Goal: Information Seeking & Learning: Understand process/instructions

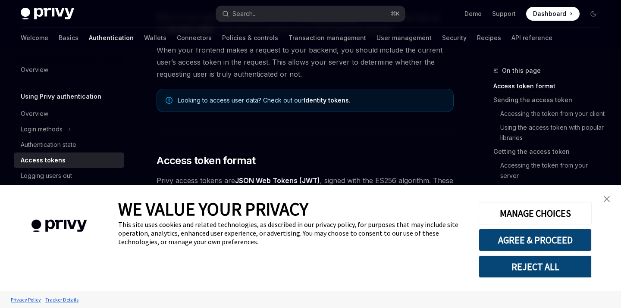
scroll to position [105, 0]
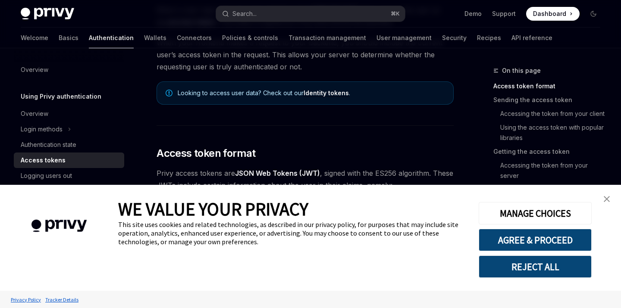
click at [605, 196] on img "close banner" at bounding box center [607, 199] width 6 height 6
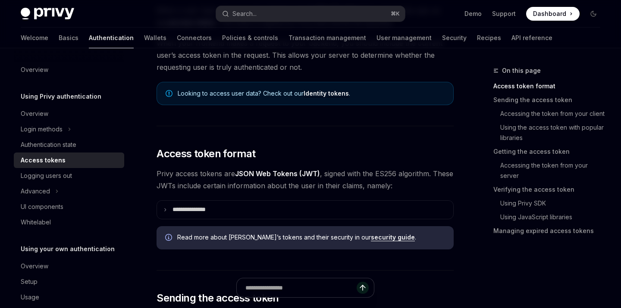
scroll to position [0, 0]
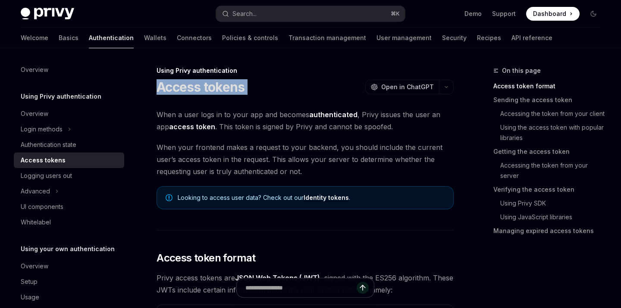
click at [244, 116] on span "When a user logs in to your app and becomes authenticated , Privy issues the us…" at bounding box center [305, 121] width 297 height 24
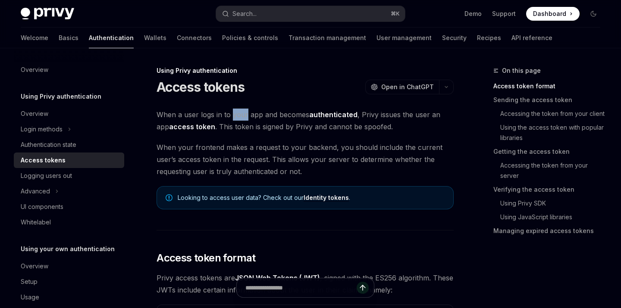
click at [244, 116] on span "When a user logs in to your app and becomes authenticated , Privy issues the us…" at bounding box center [305, 121] width 297 height 24
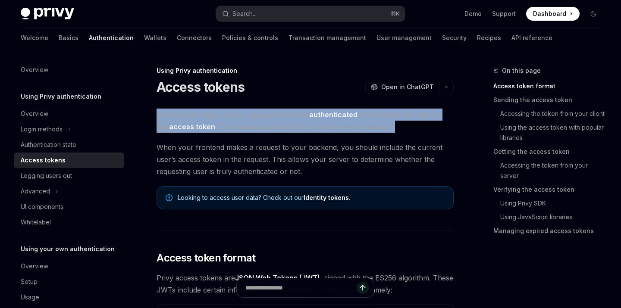
click at [244, 116] on span "When a user logs in to your app and becomes authenticated , Privy issues the us…" at bounding box center [305, 121] width 297 height 24
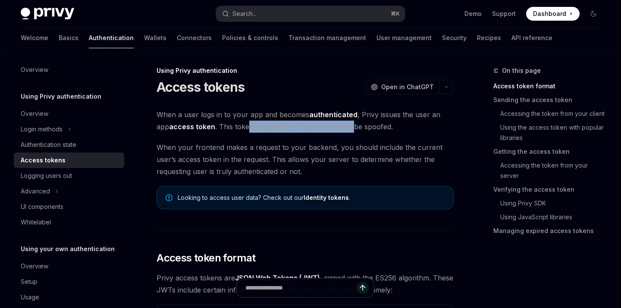
drag, startPoint x: 235, startPoint y: 127, endPoint x: 340, endPoint y: 128, distance: 105.2
click at [340, 128] on span "When a user logs in to your app and becomes authenticated , Privy issues the us…" at bounding box center [305, 121] width 297 height 24
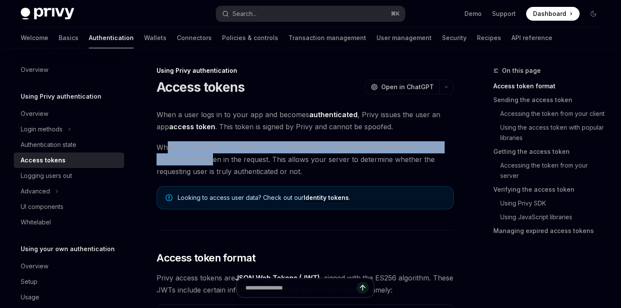
drag, startPoint x: 167, startPoint y: 149, endPoint x: 211, endPoint y: 154, distance: 44.3
click at [211, 154] on span "When your frontend makes a request to your backend, you should include the curr…" at bounding box center [305, 159] width 297 height 36
click at [212, 154] on span "When your frontend makes a request to your backend, you should include the curr…" at bounding box center [305, 159] width 297 height 36
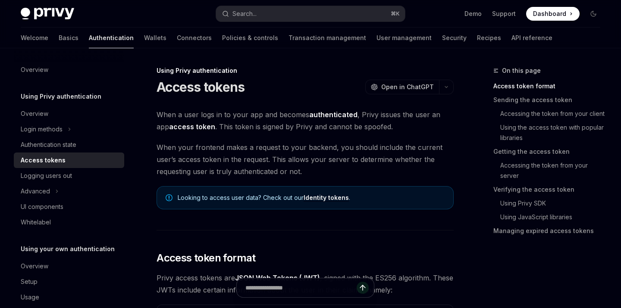
click at [210, 152] on span "When your frontend makes a request to your backend, you should include the curr…" at bounding box center [305, 159] width 297 height 36
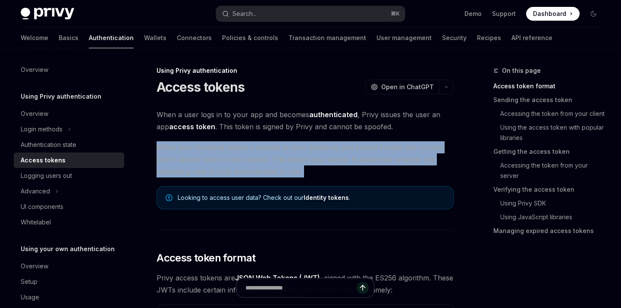
click at [210, 152] on span "When your frontend makes a request to your backend, you should include the curr…" at bounding box center [305, 159] width 297 height 36
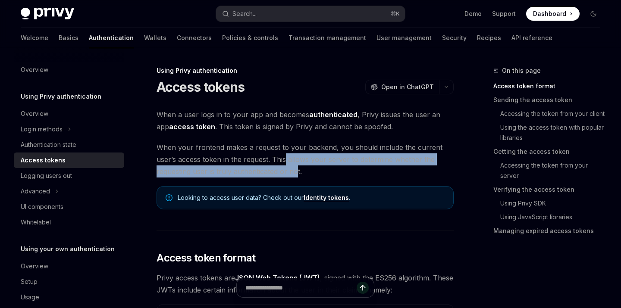
drag, startPoint x: 285, startPoint y: 157, endPoint x: 296, endPoint y: 171, distance: 17.5
click at [296, 171] on span "When your frontend makes a request to your backend, you should include the curr…" at bounding box center [305, 159] width 297 height 36
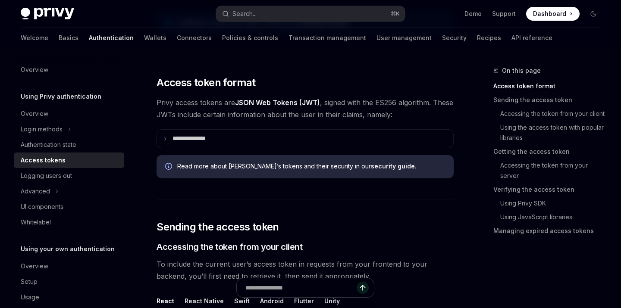
scroll to position [146, 0]
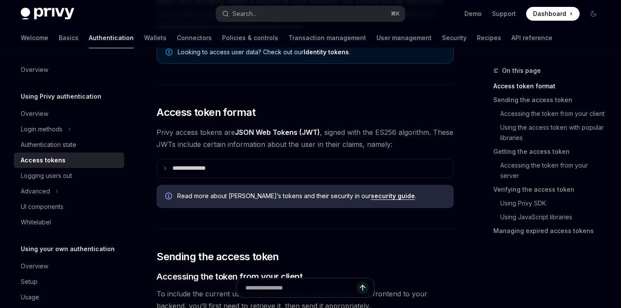
click at [306, 144] on span "Privy access tokens are JSON Web Tokens (JWT) , signed with the ES256 algorithm…" at bounding box center [305, 138] width 297 height 24
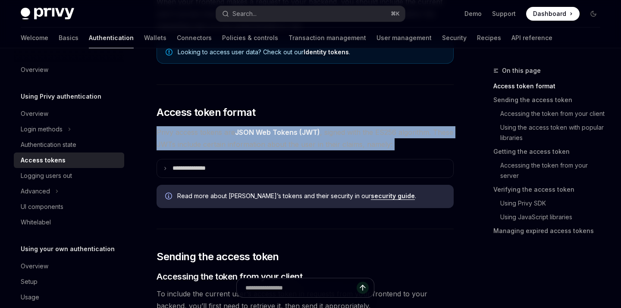
click at [361, 133] on span "Privy access tokens are JSON Web Tokens (JWT) , signed with the ES256 algorithm…" at bounding box center [305, 138] width 297 height 24
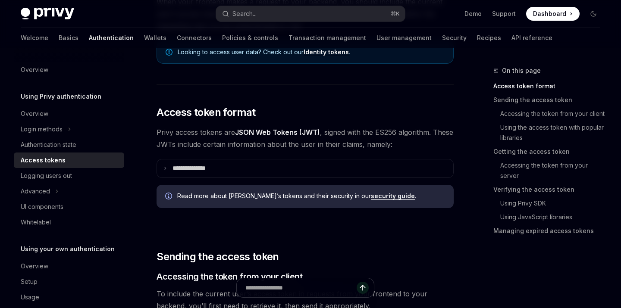
click at [361, 133] on span "Privy access tokens are JSON Web Tokens (JWT) , signed with the ES256 algorithm…" at bounding box center [305, 138] width 297 height 24
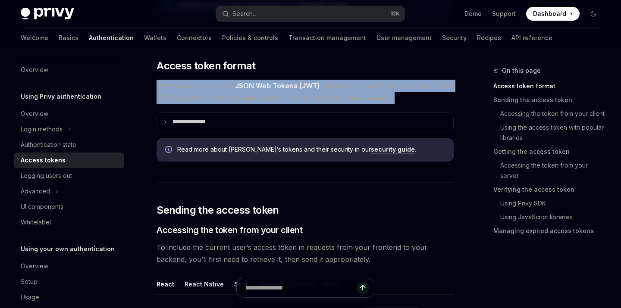
scroll to position [146, 0]
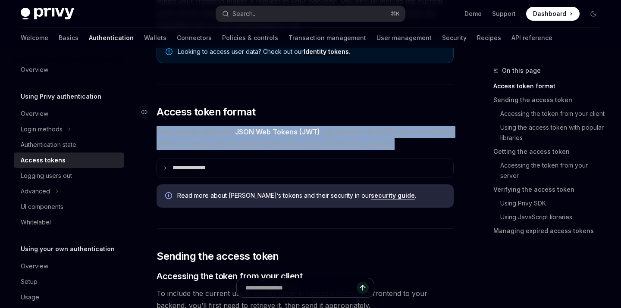
click at [362, 109] on h2 "​ Access token format" at bounding box center [305, 112] width 297 height 14
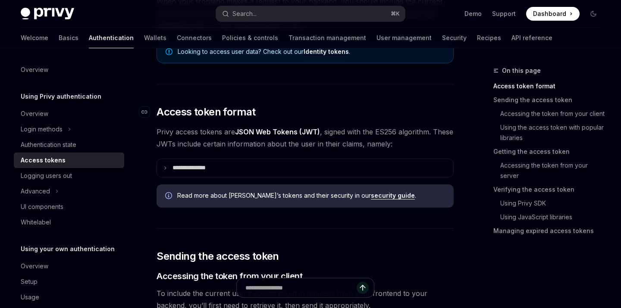
click at [362, 109] on h2 "​ Access token format" at bounding box center [305, 112] width 297 height 14
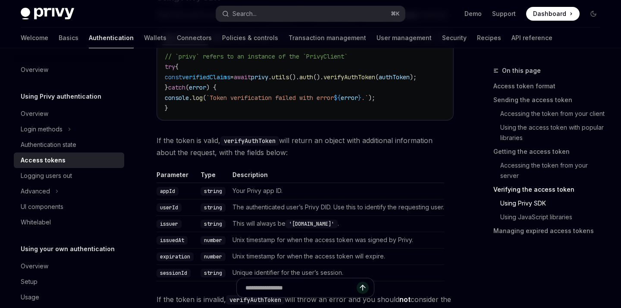
scroll to position [1461, 0]
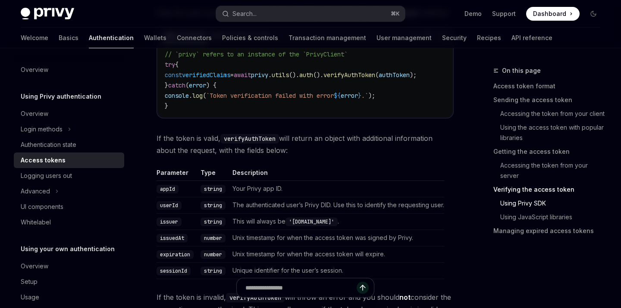
click at [204, 157] on span "If the token is valid, verifyAuthToken will return an object with additional in…" at bounding box center [305, 144] width 297 height 24
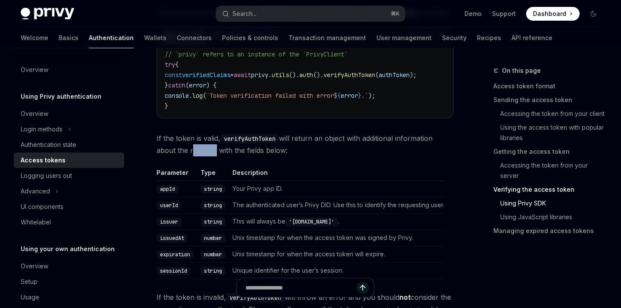
click at [204, 157] on span "If the token is valid, verifyAuthToken will return an object with additional in…" at bounding box center [305, 144] width 297 height 24
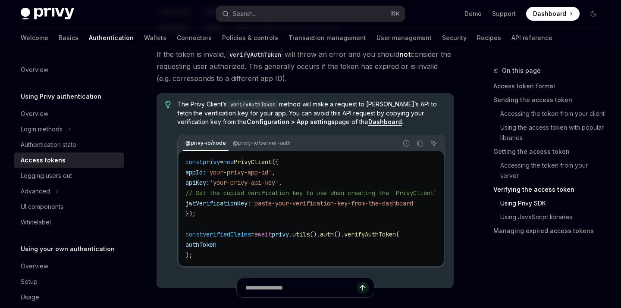
scroll to position [1709, 0]
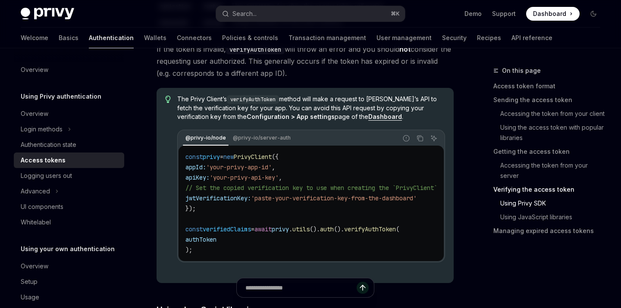
click at [206, 176] on code "const privy = new PrivyClient ({ appId: 'your-privy-app-id' , apiKey: 'your-pri…" at bounding box center [321, 203] width 272 height 103
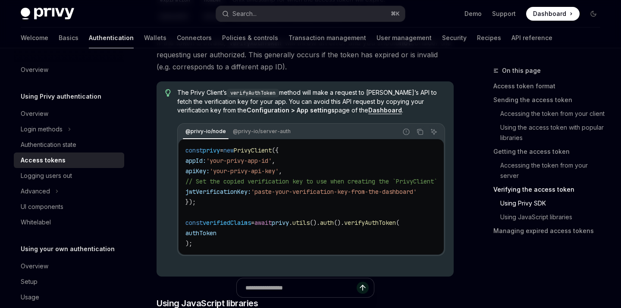
scroll to position [1718, 0]
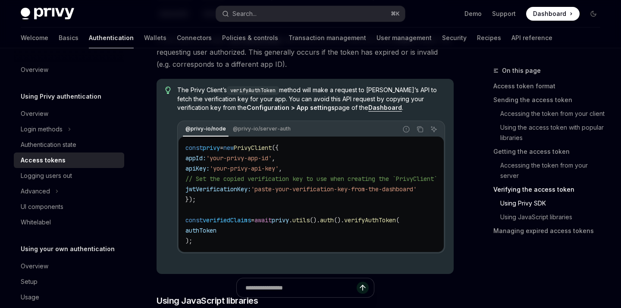
click at [206, 176] on code "const privy = new PrivyClient ({ appId: 'your-privy-app-id' , apiKey: 'your-pri…" at bounding box center [321, 194] width 272 height 103
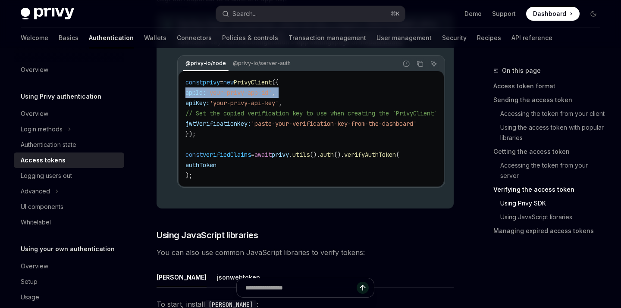
scroll to position [1772, 0]
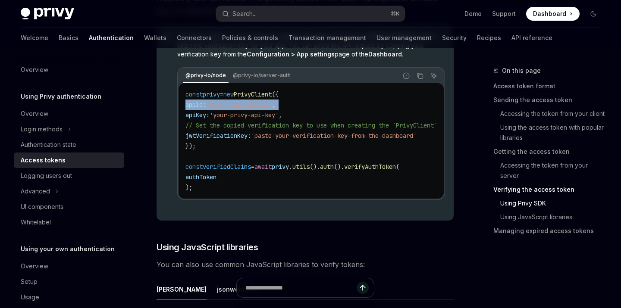
click at [411, 160] on code "const privy = new PrivyClient ({ appId: 'your-privy-app-id' , apiKey: 'your-pri…" at bounding box center [321, 140] width 272 height 103
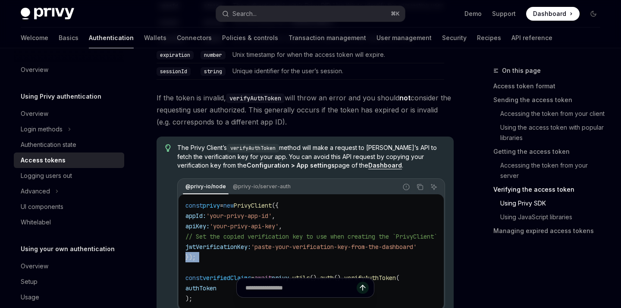
scroll to position [1632, 0]
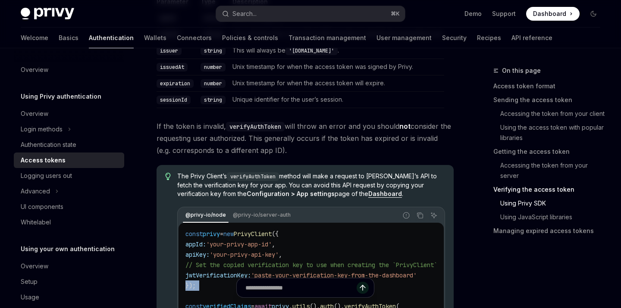
click at [411, 157] on span "If the token is invalid, verifyAuthToken will throw an error and you should not…" at bounding box center [305, 138] width 297 height 36
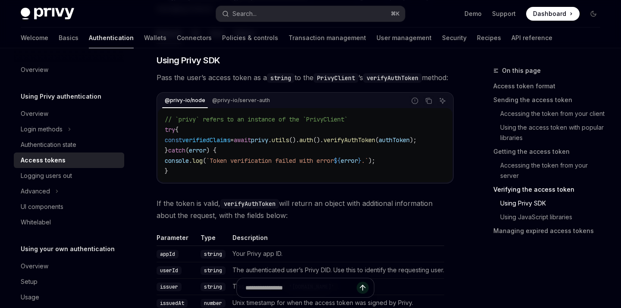
scroll to position [1384, 0]
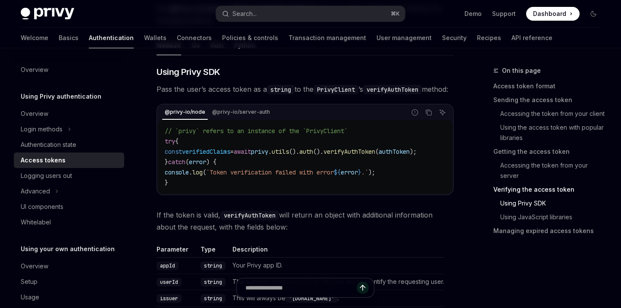
drag, startPoint x: 243, startPoint y: 204, endPoint x: 253, endPoint y: 204, distance: 9.9
click at [253, 194] on div "// `privy` refers to an instance of the `PrivyClient` try { const verifiedClaim…" at bounding box center [305, 157] width 294 height 74
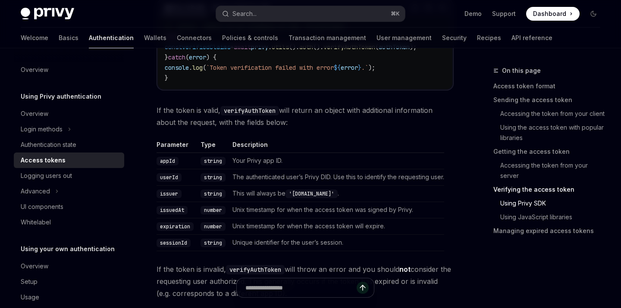
scroll to position [1489, 0]
click at [322, 118] on span "If the token is valid, verifyAuthToken will return an object with additional in…" at bounding box center [305, 116] width 297 height 24
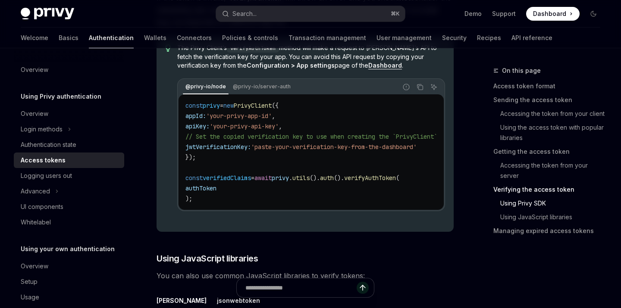
scroll to position [1777, 0]
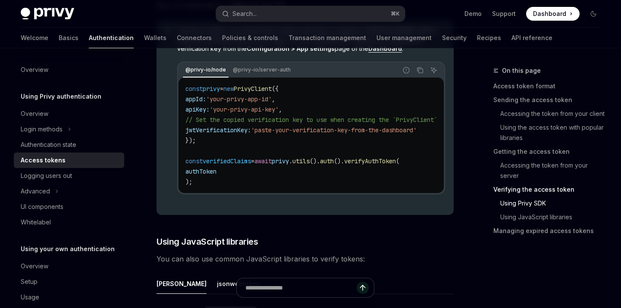
click at [285, 124] on span "// Set the copied verification key to use when creating the `PrivyClient`" at bounding box center [311, 120] width 252 height 8
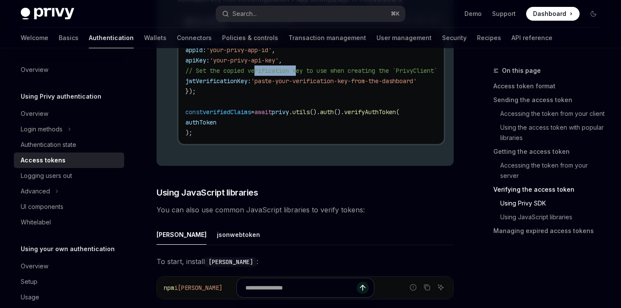
click at [285, 137] on code "const privy = new PrivyClient ({ appId: 'your-privy-app-id' , apiKey: 'your-pri…" at bounding box center [321, 85] width 272 height 103
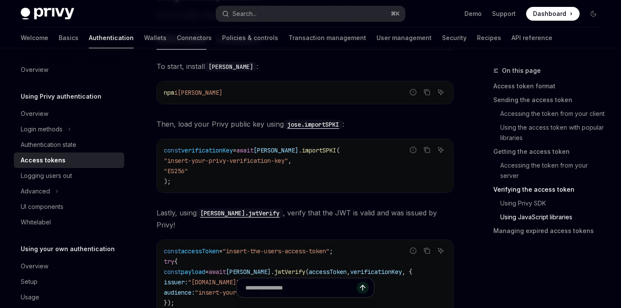
scroll to position [2005, 0]
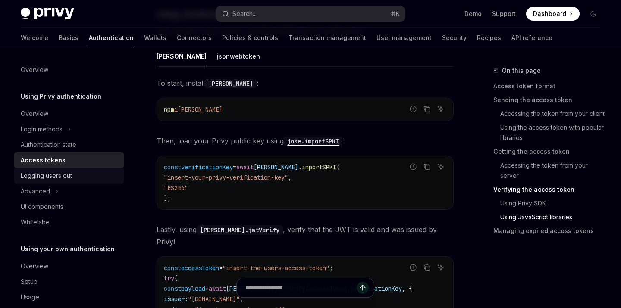
click at [77, 172] on div "Logging users out" at bounding box center [70, 176] width 98 height 10
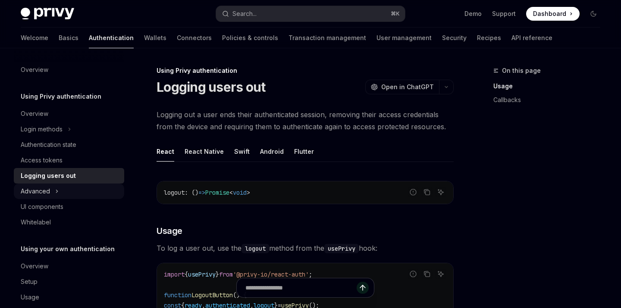
click at [39, 195] on div "Advanced" at bounding box center [35, 191] width 29 height 10
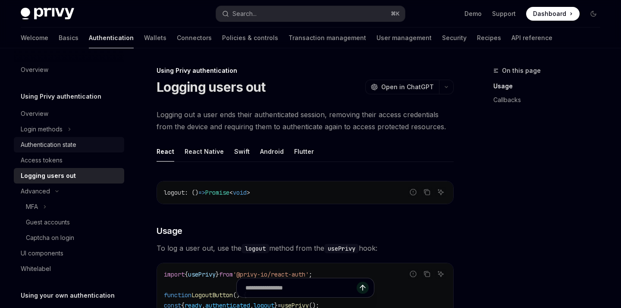
click at [40, 152] on link "Authentication state" at bounding box center [69, 145] width 110 height 16
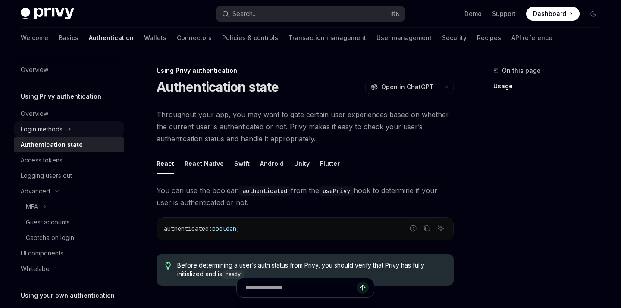
click at [42, 134] on div "Login methods" at bounding box center [42, 129] width 42 height 10
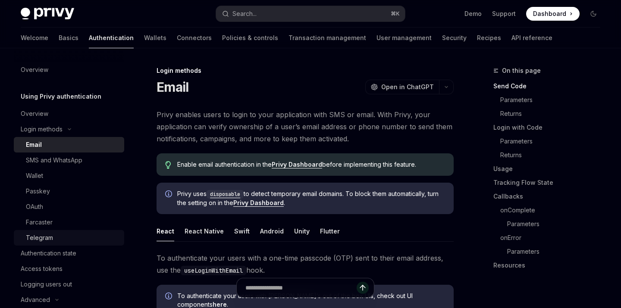
scroll to position [59, 0]
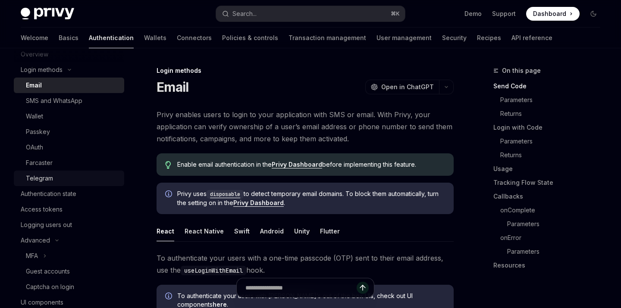
click at [66, 237] on button "Advanced" at bounding box center [69, 241] width 110 height 16
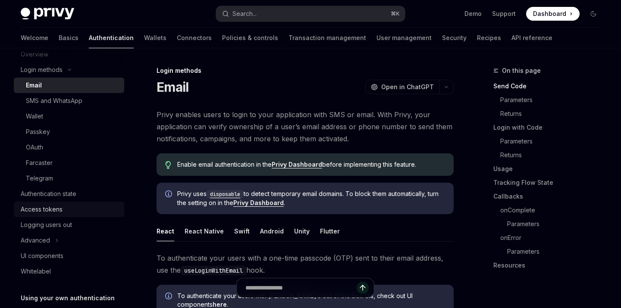
click at [73, 202] on link "Access tokens" at bounding box center [69, 210] width 110 height 16
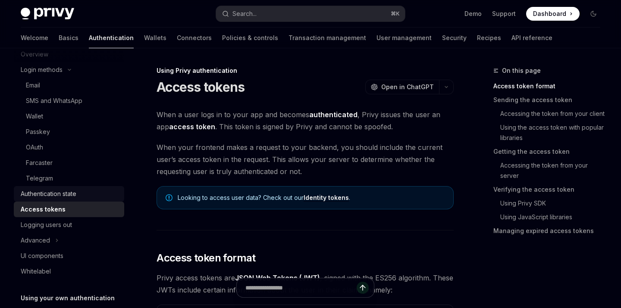
click at [72, 187] on link "Authentication state" at bounding box center [69, 194] width 110 height 16
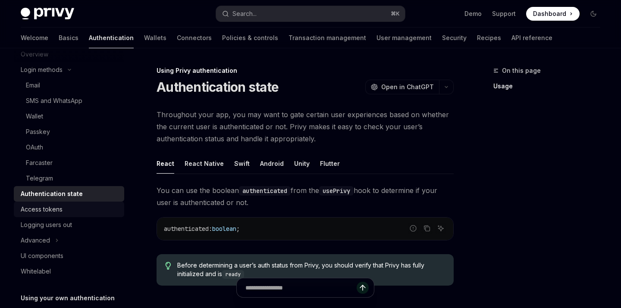
click at [74, 204] on div "Access tokens" at bounding box center [70, 209] width 98 height 10
type textarea "*"
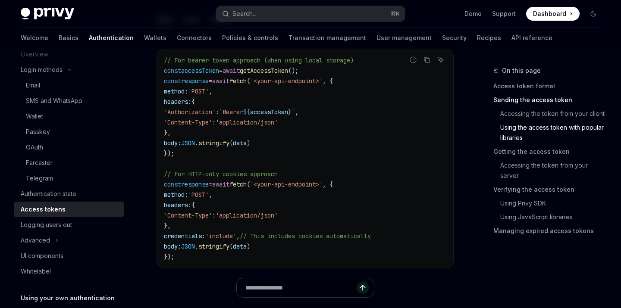
scroll to position [832, 0]
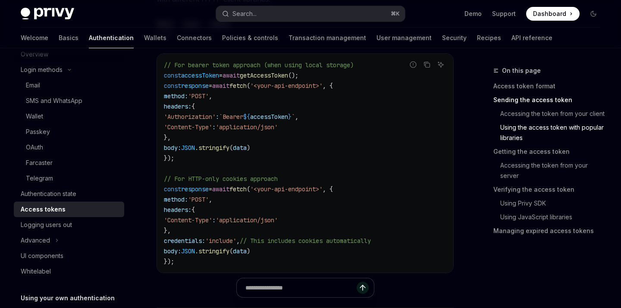
click at [236, 237] on span "'include'" at bounding box center [220, 241] width 31 height 8
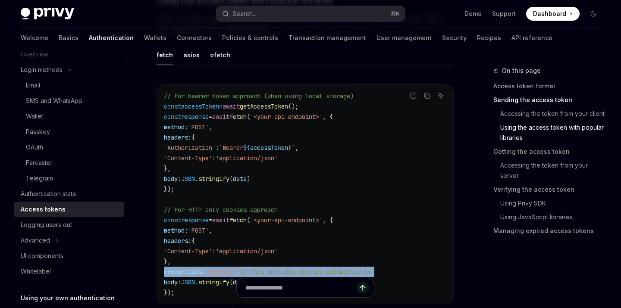
scroll to position [793, 0]
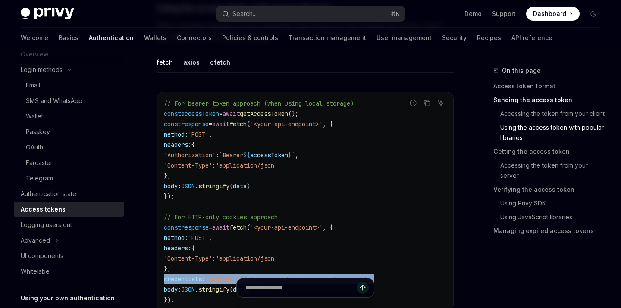
click at [247, 237] on code "// For bearer token approach (when using local storage) const accessToken = awa…" at bounding box center [305, 201] width 282 height 207
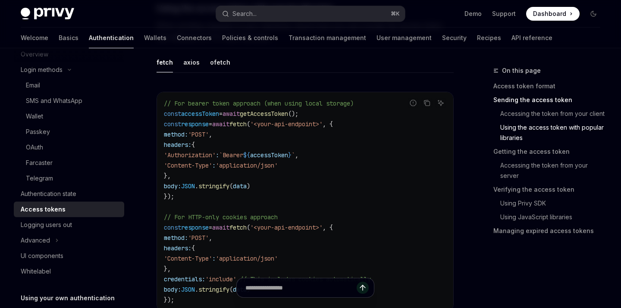
click at [247, 237] on code "// For bearer token approach (when using local storage) const accessToken = awa…" at bounding box center [305, 201] width 282 height 207
drag, startPoint x: 189, startPoint y: 264, endPoint x: 166, endPoint y: 211, distance: 57.7
click at [166, 211] on code "// For bearer token approach (when using local storage) const accessToken = awa…" at bounding box center [305, 201] width 282 height 207
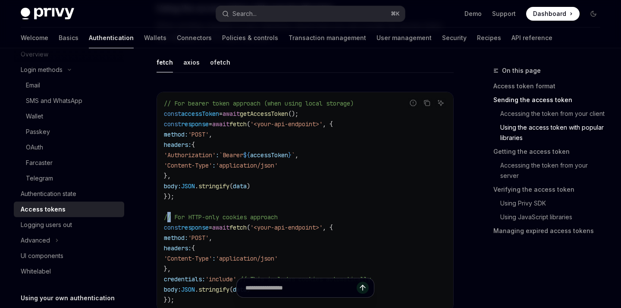
click at [166, 211] on code "// For bearer token approach (when using local storage) const accessToken = awa…" at bounding box center [305, 201] width 282 height 207
drag, startPoint x: 201, startPoint y: 264, endPoint x: 166, endPoint y: 217, distance: 58.6
click at [166, 216] on code "// For bearer token approach (when using local storage) const accessToken = awa…" at bounding box center [305, 201] width 282 height 207
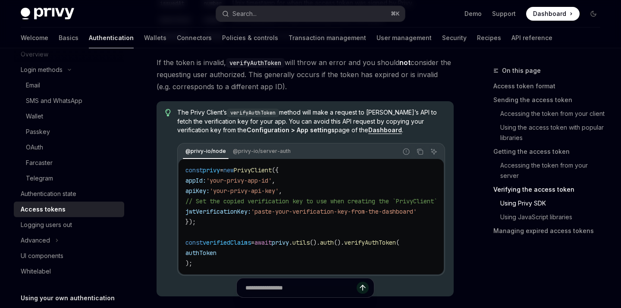
scroll to position [1697, 0]
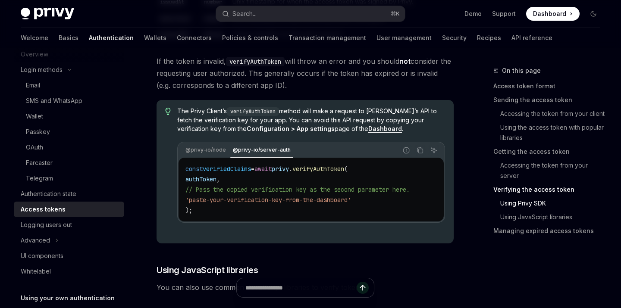
click at [213, 158] on div "@privy-io/node @privy-io/server-auth" at bounding box center [287, 150] width 219 height 15
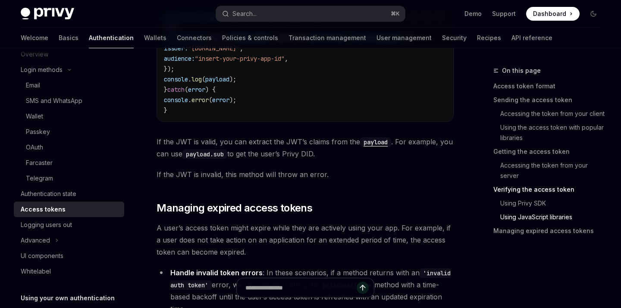
scroll to position [2210, 0]
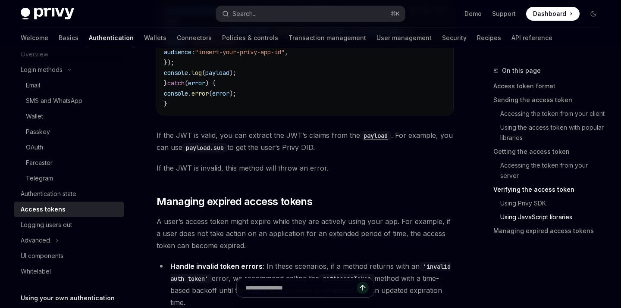
click at [282, 148] on span "If the JWT is valid, you can extract the JWT’s claims from the payload . For ex…" at bounding box center [305, 141] width 297 height 24
click at [282, 149] on span "If the JWT is valid, you can extract the JWT’s claims from the payload . For ex…" at bounding box center [305, 141] width 297 height 24
click at [373, 138] on code "payload" at bounding box center [375, 135] width 31 height 9
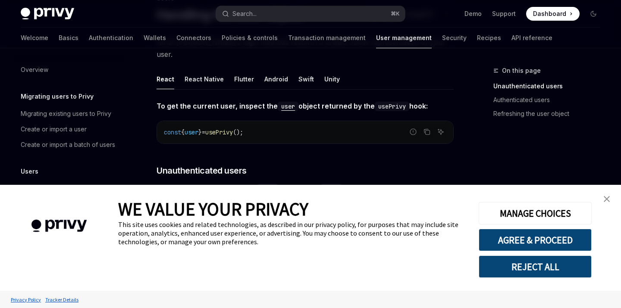
scroll to position [157, 0]
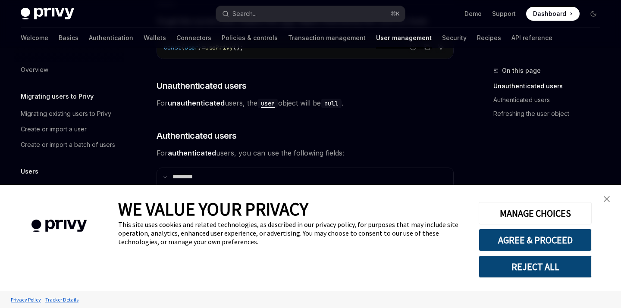
click at [604, 198] on img "close banner" at bounding box center [607, 199] width 6 height 6
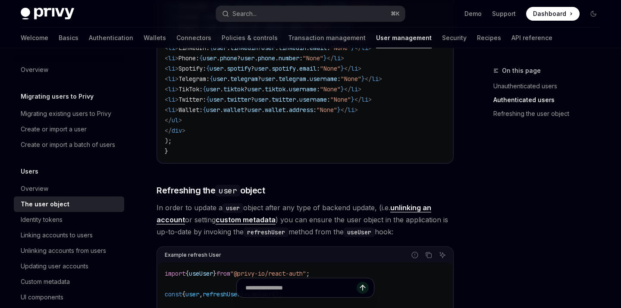
scroll to position [1111, 0]
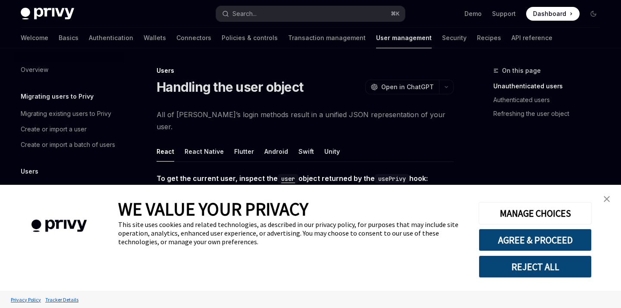
click at [603, 200] on link "close banner" at bounding box center [606, 199] width 17 height 17
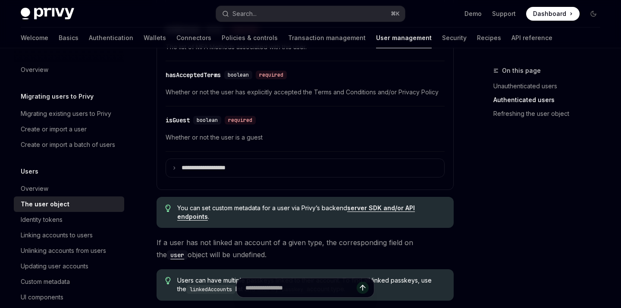
scroll to position [510, 0]
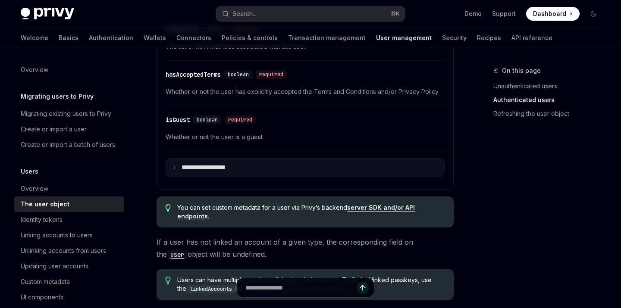
click at [245, 160] on summary "**********" at bounding box center [305, 168] width 278 height 18
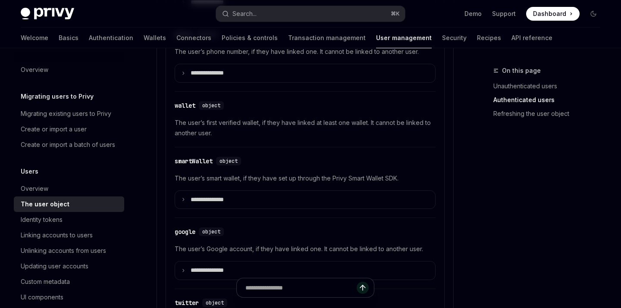
scroll to position [743, 0]
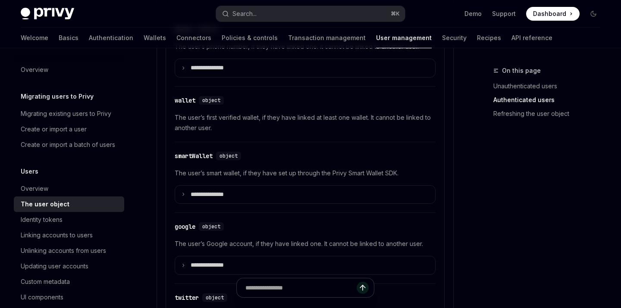
click at [264, 114] on span "The user’s first verified wallet, if they have linked at least one wallet. It c…" at bounding box center [305, 123] width 261 height 21
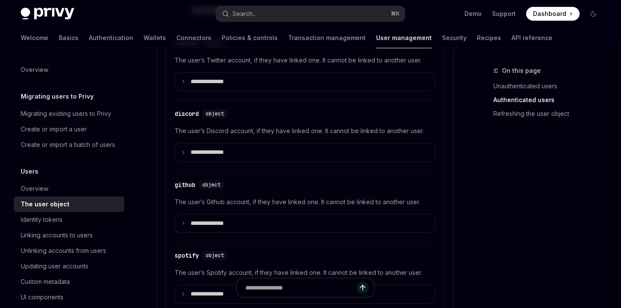
scroll to position [997, 0]
click at [191, 198] on span "The user’s Github account, if they have linked one. It cannot be linked to anot…" at bounding box center [305, 203] width 261 height 10
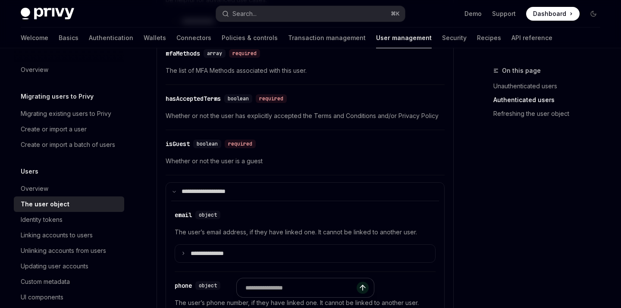
scroll to position [487, 0]
click at [175, 156] on span "Whether or not the user is a guest" at bounding box center [305, 161] width 279 height 10
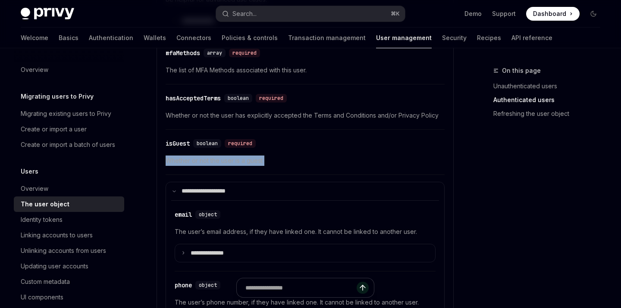
click at [175, 156] on span "Whether or not the user is a guest" at bounding box center [305, 161] width 279 height 10
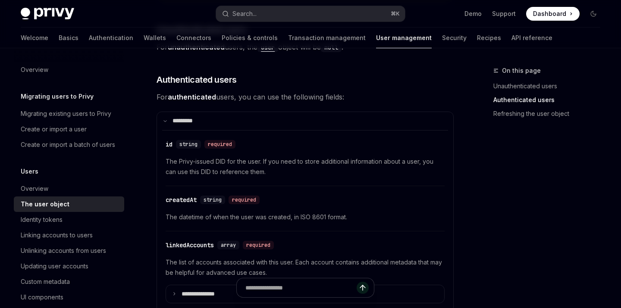
scroll to position [178, 0]
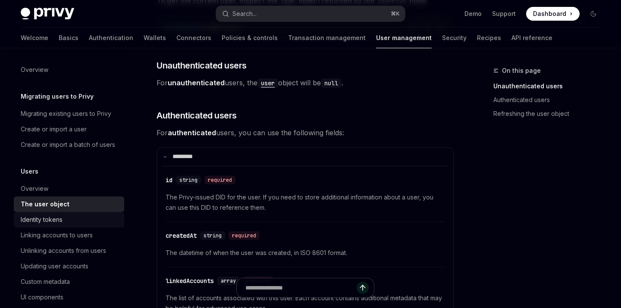
click at [118, 218] on div "Identity tokens" at bounding box center [70, 220] width 98 height 10
type textarea "*"
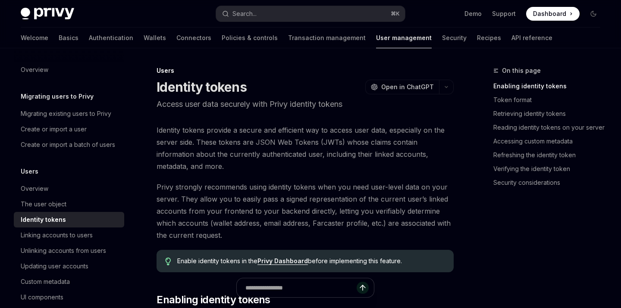
click at [116, 212] on link "Identity tokens" at bounding box center [69, 220] width 110 height 16
click at [115, 207] on div "The user object" at bounding box center [70, 204] width 98 height 10
click at [104, 200] on div "The user object" at bounding box center [70, 204] width 98 height 10
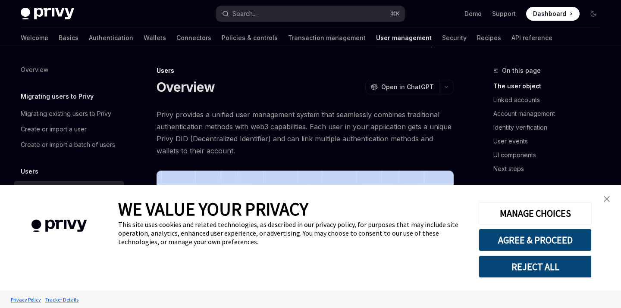
click at [606, 196] on img "close banner" at bounding box center [607, 199] width 6 height 6
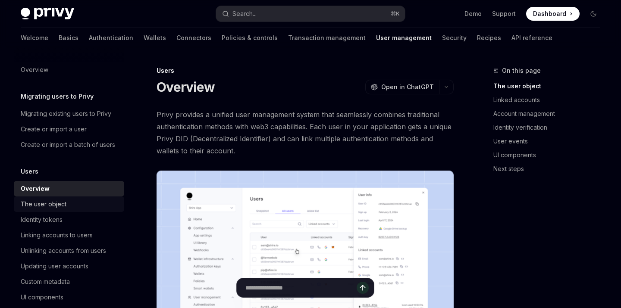
click at [85, 205] on div "The user object" at bounding box center [70, 204] width 98 height 10
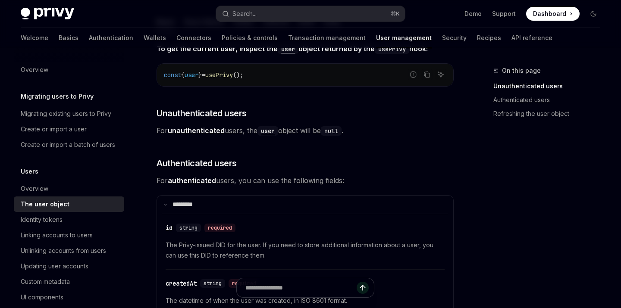
scroll to position [136, 0]
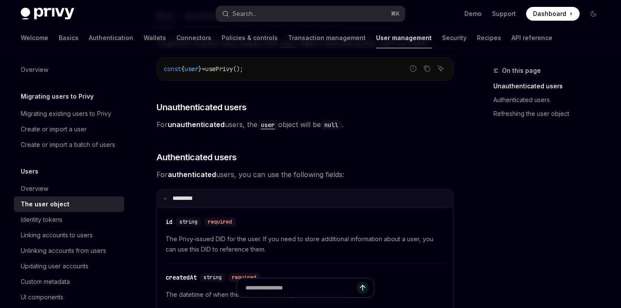
click at [193, 194] on summary "**** ****" at bounding box center [305, 199] width 296 height 18
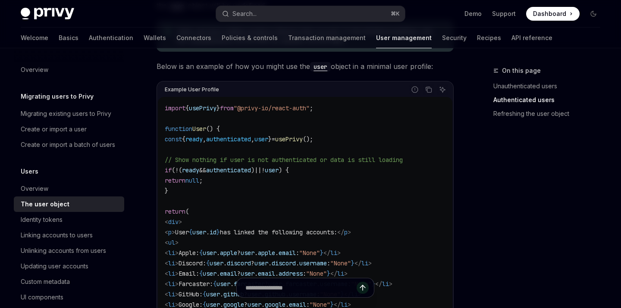
scroll to position [404, 0]
click at [199, 176] on span "null" at bounding box center [192, 180] width 14 height 8
click at [238, 174] on code "import { usePrivy } from "@privy-io/react-auth" ; function User () { const { re…" at bounding box center [305, 267] width 281 height 331
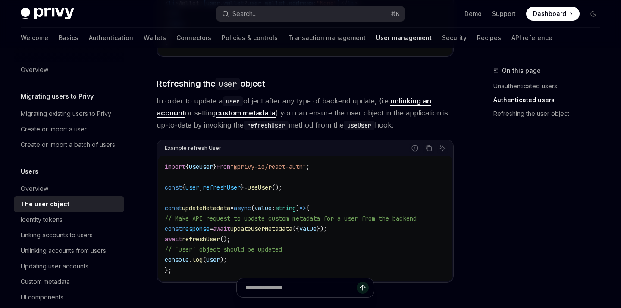
scroll to position [804, 0]
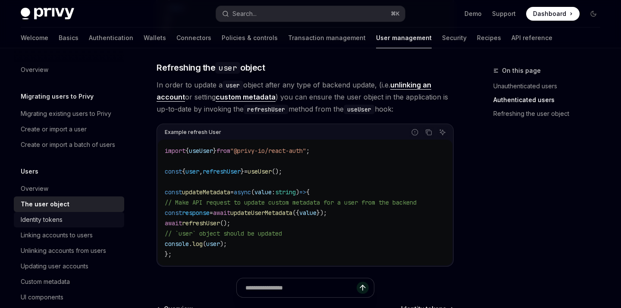
click at [72, 216] on div "Identity tokens" at bounding box center [70, 220] width 98 height 10
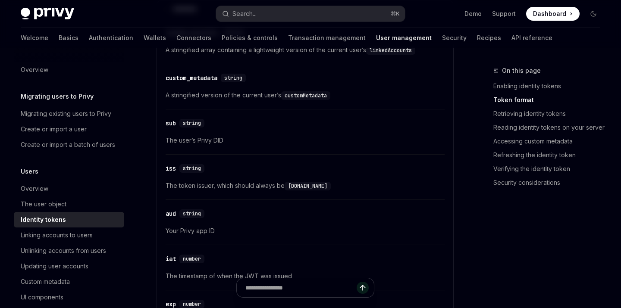
scroll to position [350, 0]
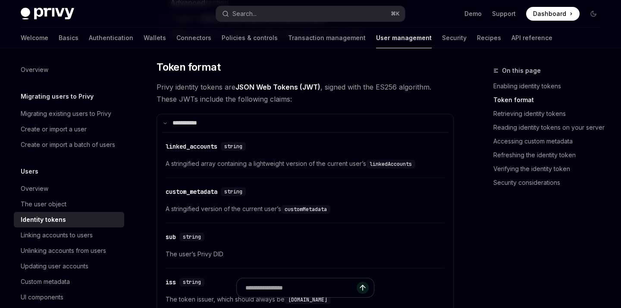
click at [393, 166] on code "linkedAccounts" at bounding box center [390, 164] width 49 height 9
click at [213, 146] on div "linked_accounts" at bounding box center [192, 146] width 52 height 9
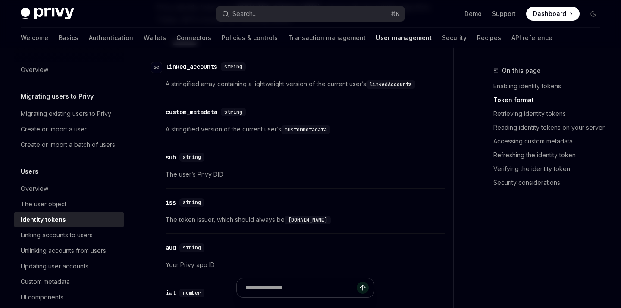
scroll to position [434, 0]
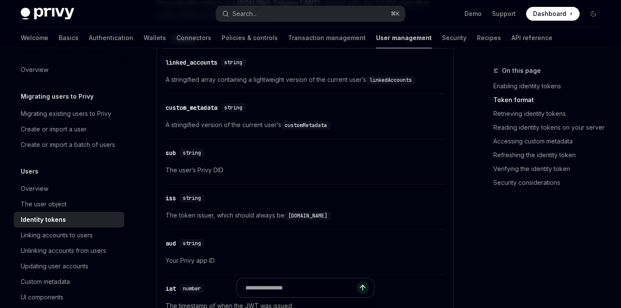
click at [398, 81] on code "linkedAccounts" at bounding box center [390, 80] width 49 height 9
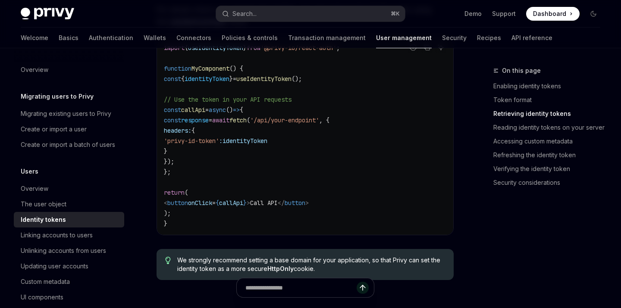
scroll to position [914, 0]
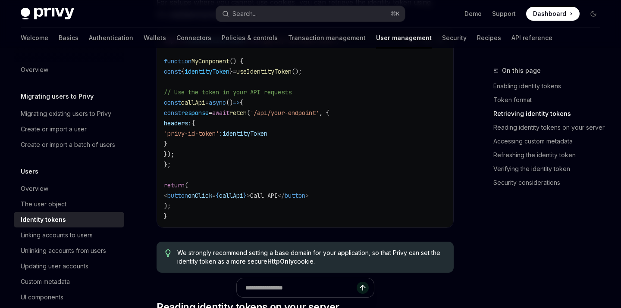
click at [292, 162] on code "import { useIdentityToken } from '@privy-io/react-auth' ; function MyComponent …" at bounding box center [305, 128] width 282 height 186
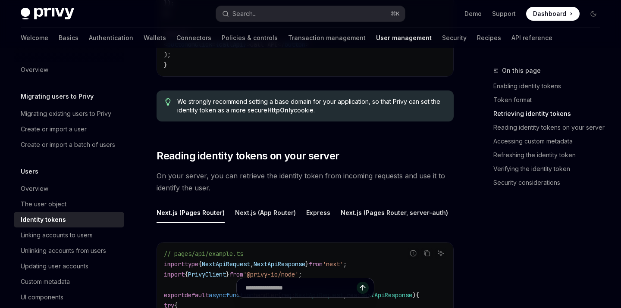
scroll to position [1071, 0]
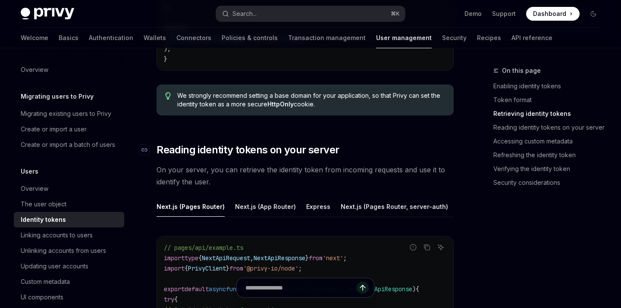
click at [292, 150] on span "Reading identity tokens on your server" at bounding box center [248, 150] width 182 height 14
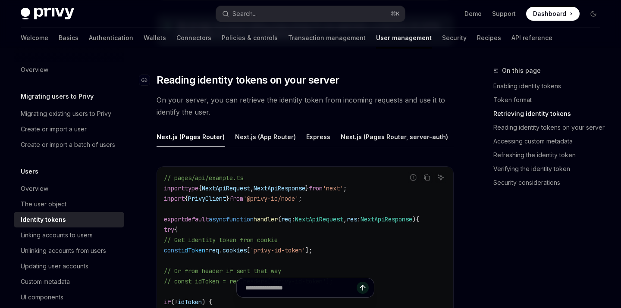
click at [292, 150] on div "Next.js (Pages Router) Next.js (App Router) Express Next.js (Pages Router, serv…" at bounding box center [305, 310] width 297 height 366
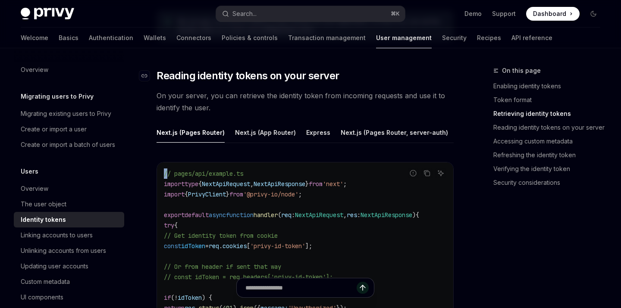
scroll to position [1148, 0]
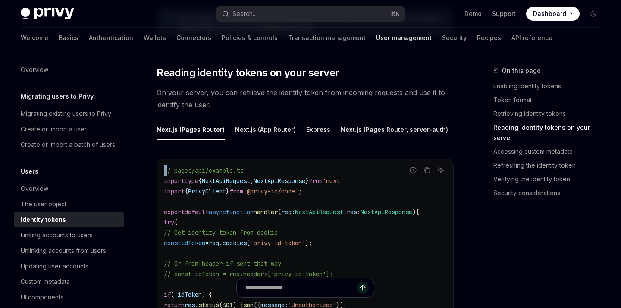
click at [294, 141] on div "Next.js (Pages Router) Next.js (App Router) Express Next.js (Pages Router, serv…" at bounding box center [305, 302] width 297 height 366
click at [294, 133] on ul "Next.js (Pages Router) Next.js (App Router) Express Next.js (Pages Router, serv…" at bounding box center [305, 129] width 297 height 21
click at [301, 131] on ul "Next.js (Pages Router) Next.js (App Router) Express Next.js (Pages Router, serv…" at bounding box center [305, 129] width 297 height 21
click at [308, 131] on div "Express" at bounding box center [318, 129] width 24 height 20
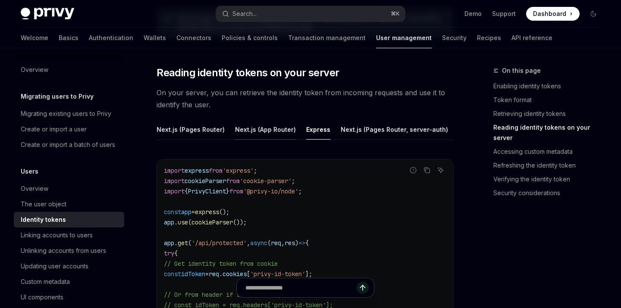
click at [261, 133] on div "Next.js (App Router)" at bounding box center [265, 129] width 61 height 20
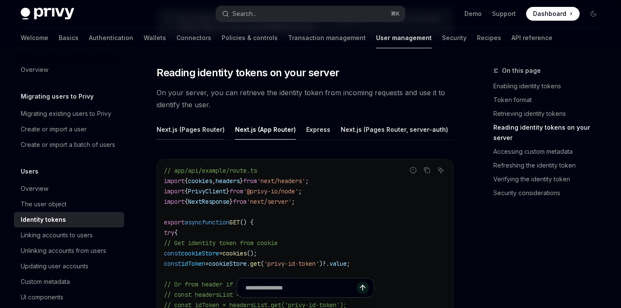
click at [218, 133] on div "Next.js (Pages Router)" at bounding box center [191, 129] width 68 height 20
type textarea "*"
